Goal: Task Accomplishment & Management: Manage account settings

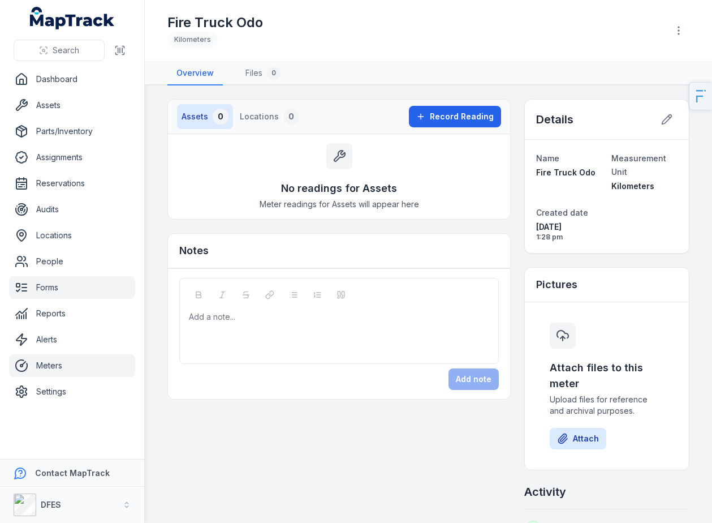
click at [64, 280] on link "Forms" at bounding box center [72, 287] width 126 height 23
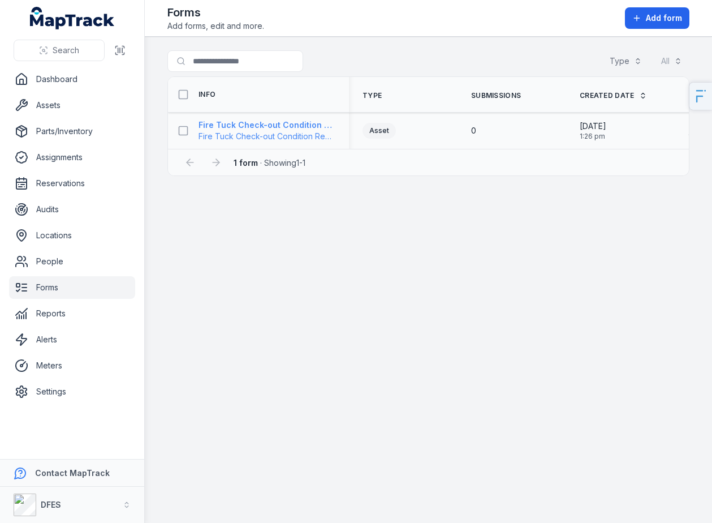
click at [304, 132] on span "Fire Tuck Check-out Condition Report" at bounding box center [267, 136] width 137 height 11
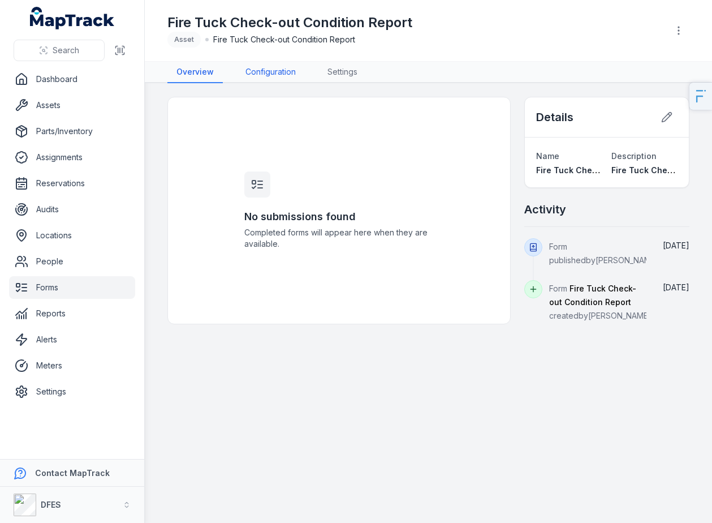
click at [280, 77] on link "Configuration" at bounding box center [271, 73] width 68 height 22
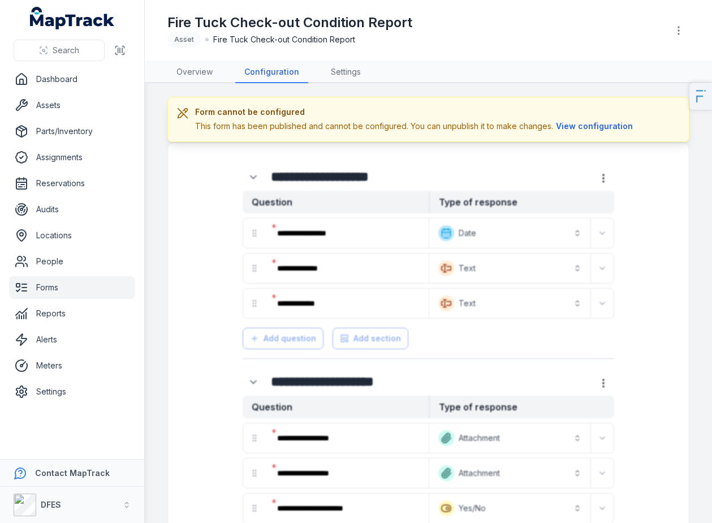
click at [690, 36] on header "Toggle Navigation Fire Tuck Check-out Condition Report Asset Fire Tuck Check-ou…" at bounding box center [429, 31] width 568 height 62
click at [685, 33] on button "button" at bounding box center [679, 31] width 22 height 22
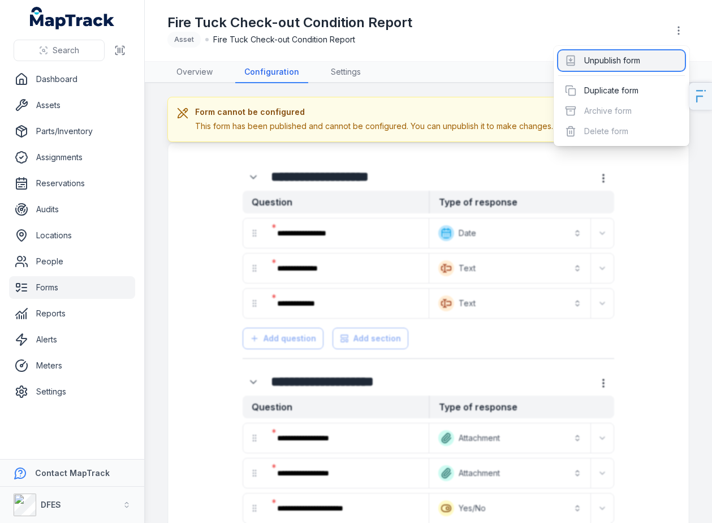
click at [652, 65] on div "Unpublish form" at bounding box center [622, 60] width 127 height 20
